Goal: Task Accomplishment & Management: Use online tool/utility

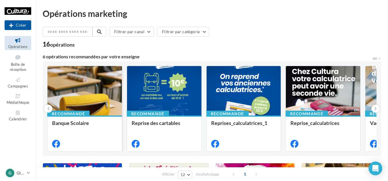
click at [119, 90] on div at bounding box center [85, 91] width 74 height 50
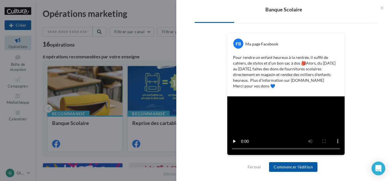
scroll to position [89, 0]
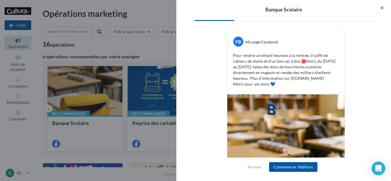
click at [381, 9] on button "button" at bounding box center [379, 8] width 23 height 17
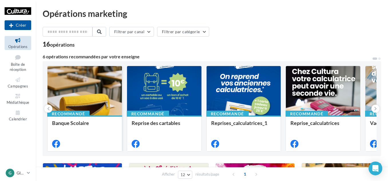
click at [95, 94] on div at bounding box center [85, 91] width 74 height 50
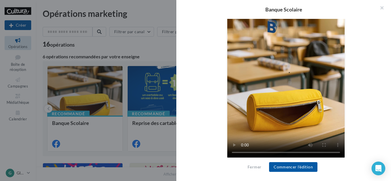
scroll to position [172, 0]
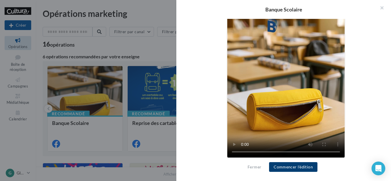
click at [305, 167] on button "Commencer l'édition" at bounding box center [293, 167] width 48 height 10
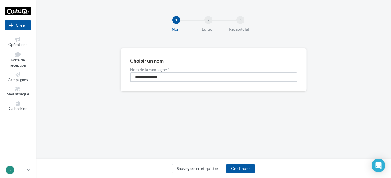
click at [188, 80] on input "**********" at bounding box center [213, 77] width 167 height 10
type input "**********"
click at [243, 168] on button "Continuer" at bounding box center [240, 169] width 28 height 10
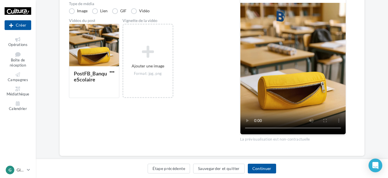
scroll to position [143, 0]
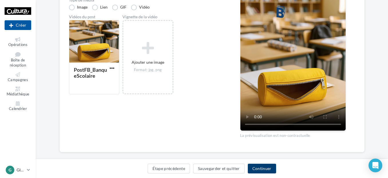
click at [260, 168] on button "Continuer" at bounding box center [262, 169] width 28 height 10
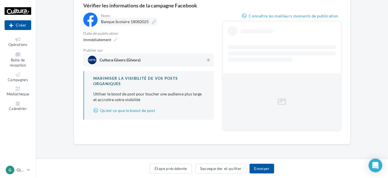
scroll to position [40, 0]
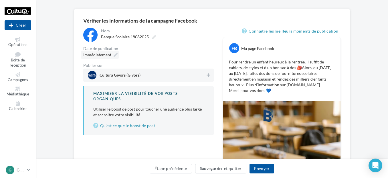
click at [115, 56] on icon at bounding box center [116, 55] width 4 height 4
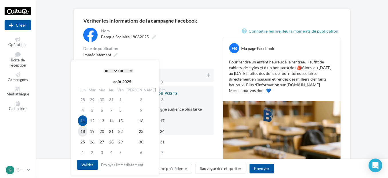
click at [85, 132] on td "18" at bounding box center [82, 131] width 9 height 11
click at [113, 69] on select "* * * * * * * * * * ** ** ** ** ** ** ** ** ** ** ** ** ** **" at bounding box center [111, 71] width 14 height 5
click at [127, 72] on select "** ** ** ** ** **" at bounding box center [126, 71] width 14 height 5
click at [92, 165] on button "Valider" at bounding box center [87, 165] width 21 height 10
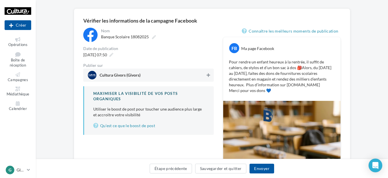
click at [209, 77] on icon at bounding box center [208, 75] width 3 height 4
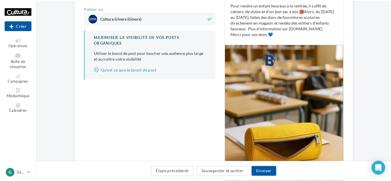
scroll to position [68, 0]
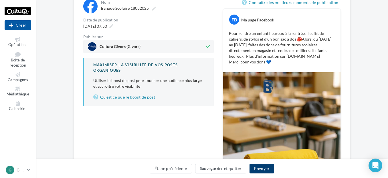
click at [264, 170] on button "Envoyer" at bounding box center [262, 169] width 24 height 10
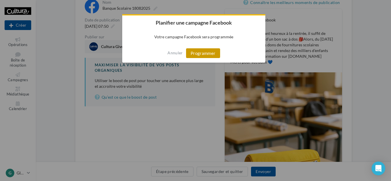
click at [198, 53] on button "Programmer" at bounding box center [203, 53] width 34 height 10
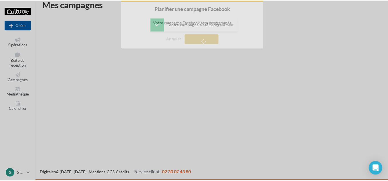
scroll to position [9, 0]
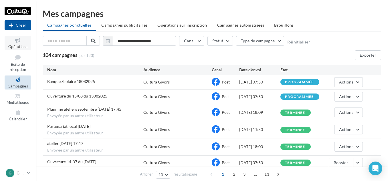
click at [22, 45] on span "Opérations" at bounding box center [17, 46] width 19 height 5
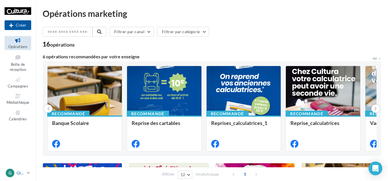
click at [31, 174] on link "G GIVORS 00u30a377jpa1jsld417" at bounding box center [18, 173] width 27 height 11
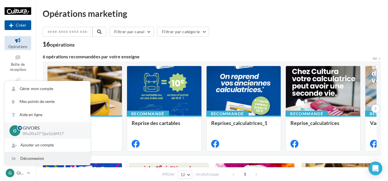
click at [37, 157] on div "Déconnexion" at bounding box center [47, 158] width 85 height 13
